Goal: Task Accomplishment & Management: Use online tool/utility

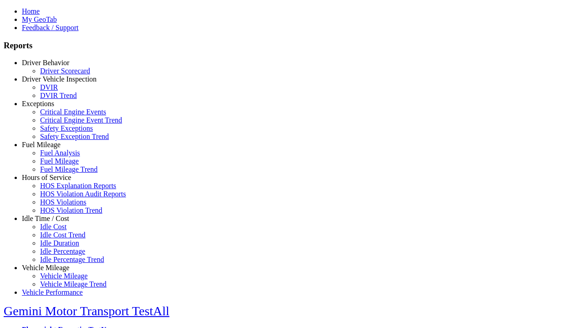
click at [52, 222] on link "Idle Time / Cost" at bounding box center [45, 218] width 47 height 8
click at [59, 230] on link "Idle Cost" at bounding box center [53, 227] width 26 height 8
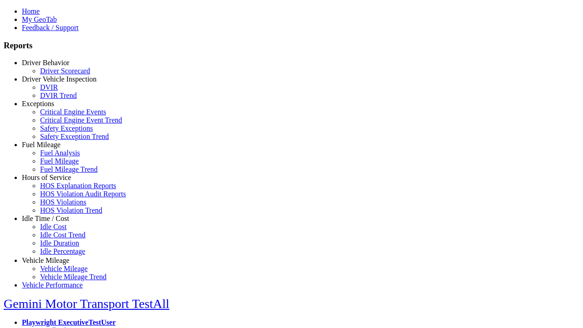
scroll to position [2, 0]
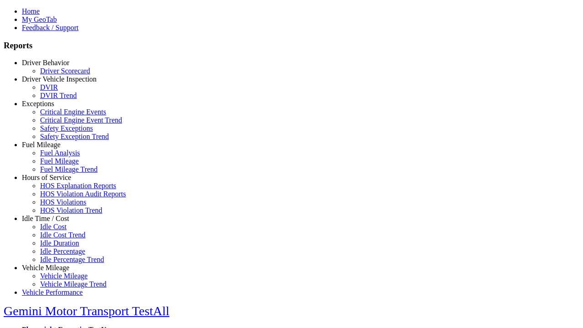
select select "**"
select select
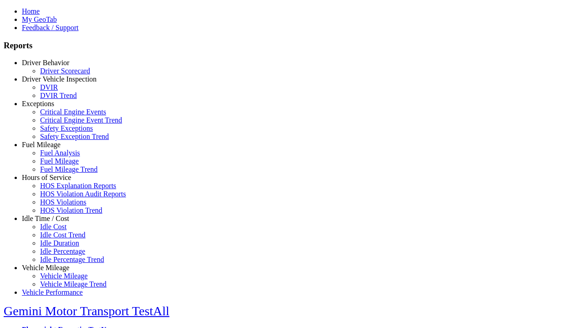
select select
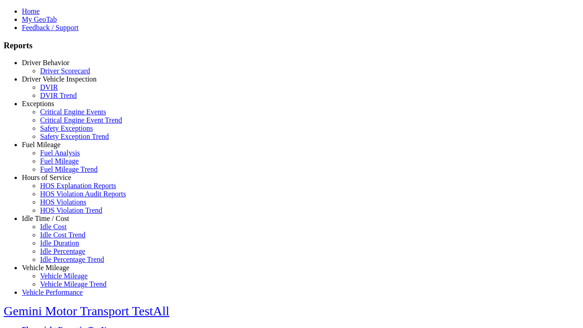
select select
